Goal: Communication & Community: Answer question/provide support

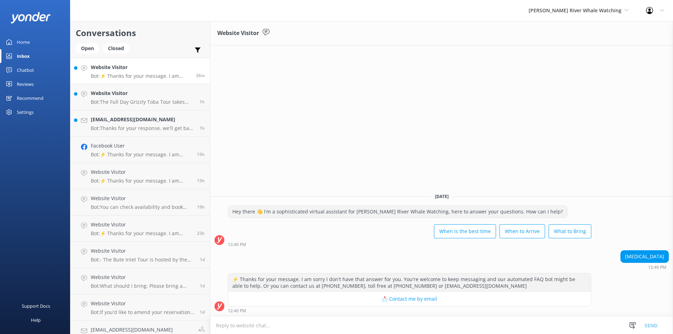
click at [280, 318] on textarea at bounding box center [441, 325] width 463 height 17
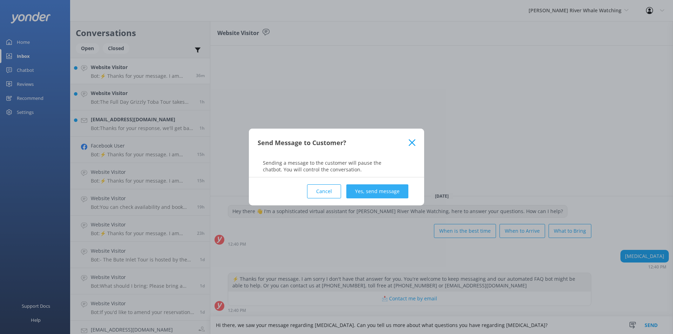
type textarea "Hi there, we saw your message regarding [MEDICAL_DATA]. Can you tell us more ab…"
click at [384, 186] on button "Yes, send message" at bounding box center [378, 191] width 62 height 14
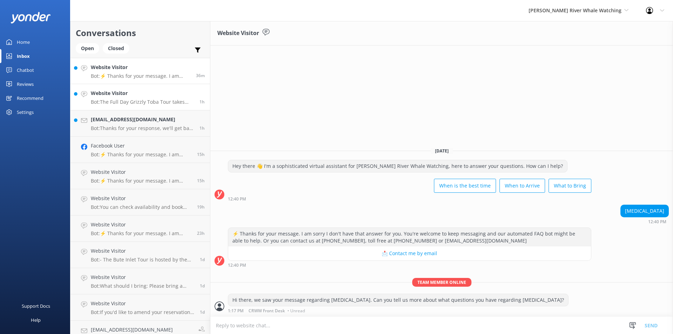
click at [155, 96] on h4 "Website Visitor" at bounding box center [142, 93] width 103 height 8
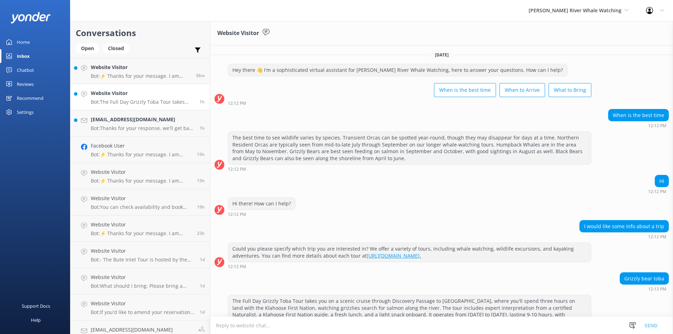
scroll to position [58, 0]
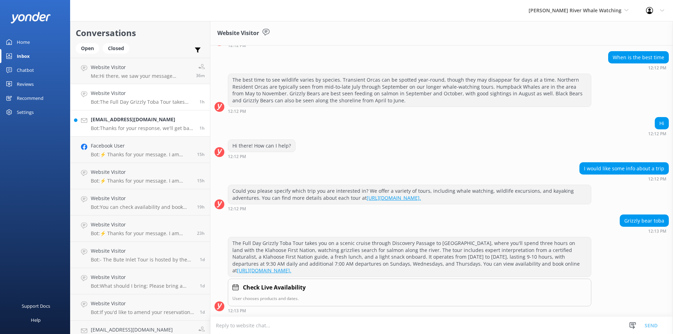
click at [145, 122] on h4 "[EMAIL_ADDRESS][DOMAIN_NAME]" at bounding box center [142, 120] width 103 height 8
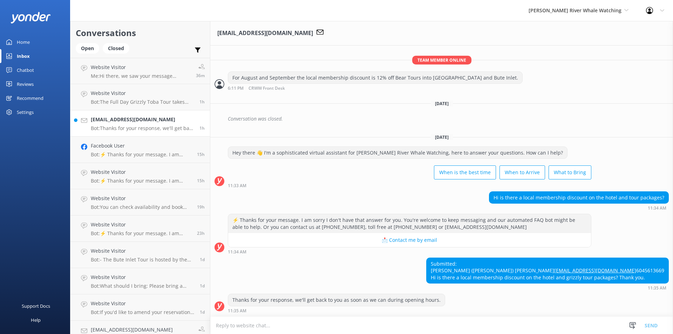
scroll to position [186, 0]
click at [321, 325] on textarea at bounding box center [441, 325] width 463 height 17
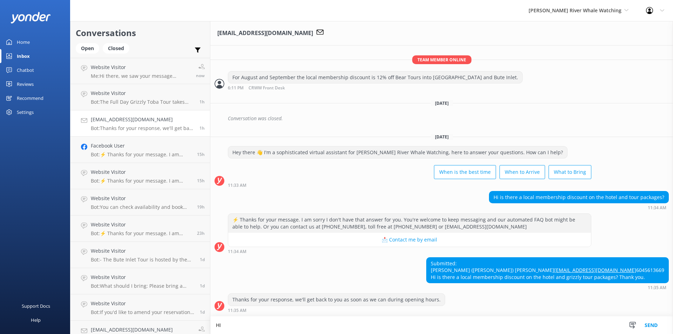
scroll to position [186, 0]
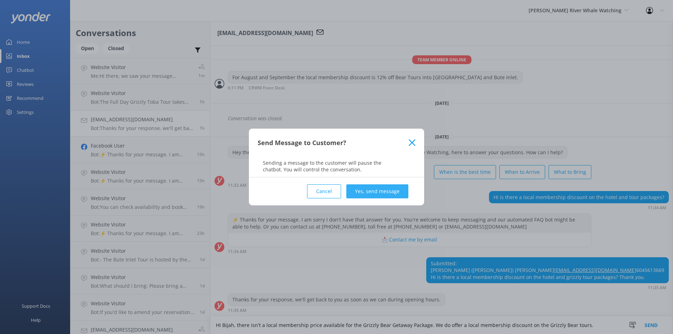
type textarea "HI Bijah, there isn't a local membership price available for the Grizzly Bear G…"
click at [402, 190] on button "Yes, send message" at bounding box center [378, 191] width 62 height 14
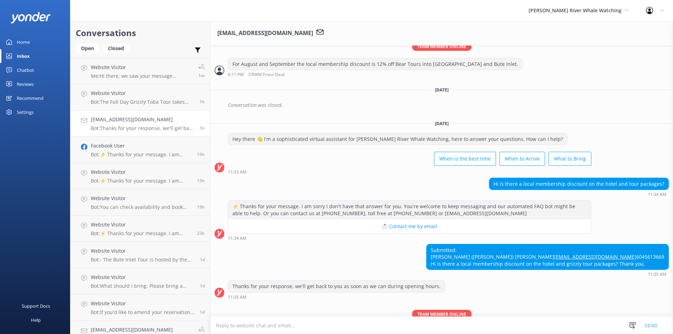
scroll to position [238, 0]
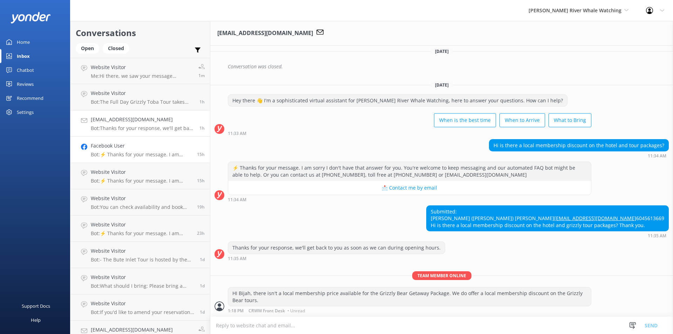
click at [153, 153] on p "Bot: ⚡ Thanks for your message. I am sorry I don't have that answer for you. Yo…" at bounding box center [141, 155] width 101 height 6
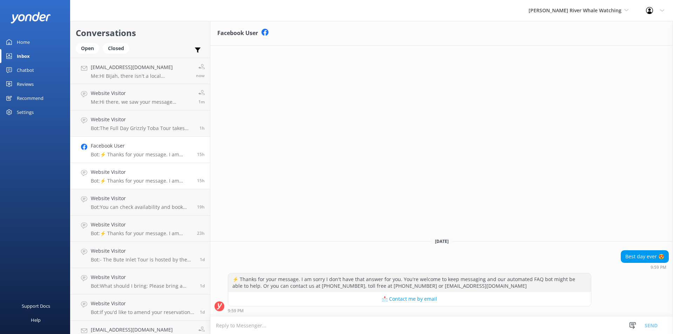
click at [143, 177] on div "Website Visitor Bot: ⚡ Thanks for your message. I am sorry I don't have that an…" at bounding box center [141, 175] width 101 height 15
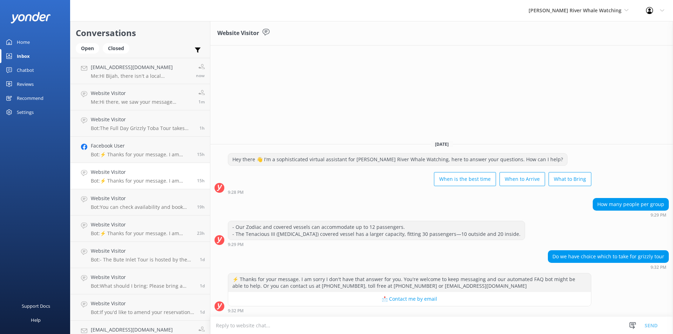
click at [387, 323] on textarea at bounding box center [441, 325] width 463 height 17
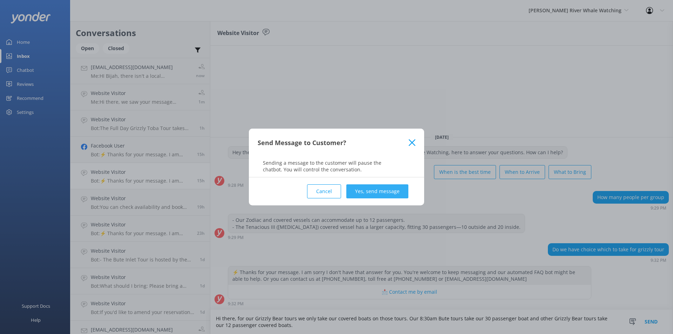
type textarea "Hi there, for our Grizzly Bear tours we only take our covered boats on those to…"
click at [385, 196] on button "Yes, send message" at bounding box center [378, 191] width 62 height 14
